Goal: Use online tool/utility: Utilize a website feature to perform a specific function

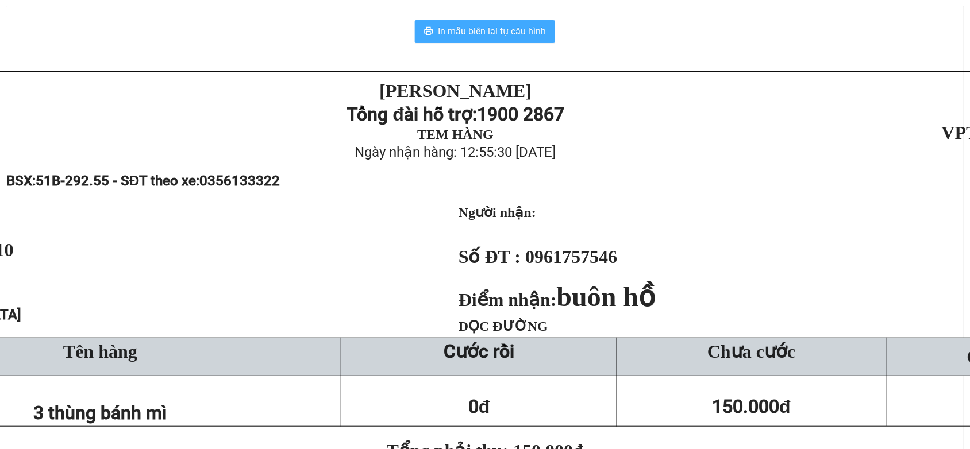
click at [421, 38] on button "In mẫu biên lai tự cấu hình" at bounding box center [485, 31] width 140 height 23
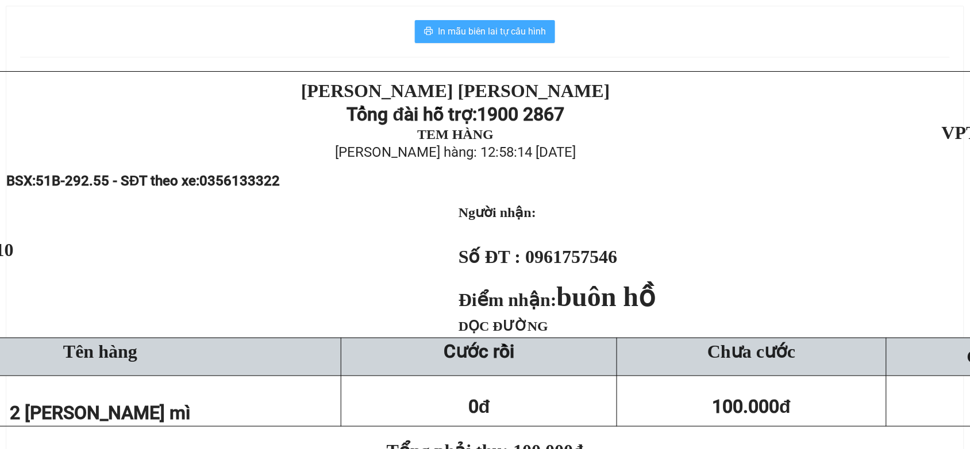
click at [507, 27] on span "In mẫu biên lai tự cấu hình" at bounding box center [492, 31] width 108 height 14
